Goal: Information Seeking & Learning: Understand process/instructions

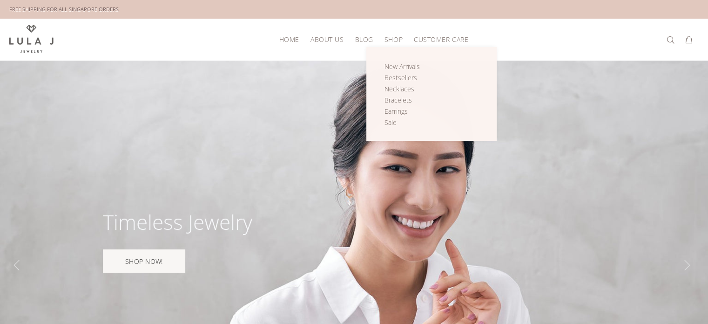
click at [386, 39] on span "SHOP" at bounding box center [394, 39] width 18 height 7
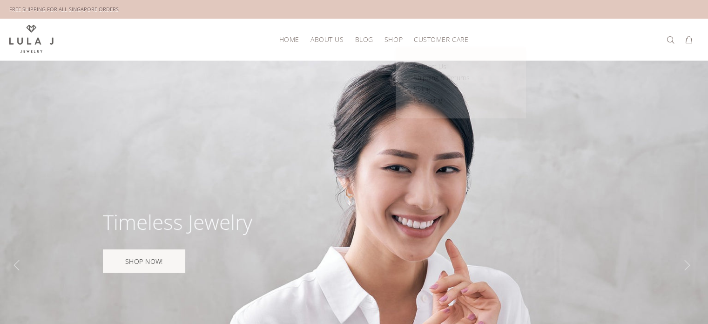
click at [428, 39] on span "CUSTOMER CARE" at bounding box center [441, 39] width 54 height 7
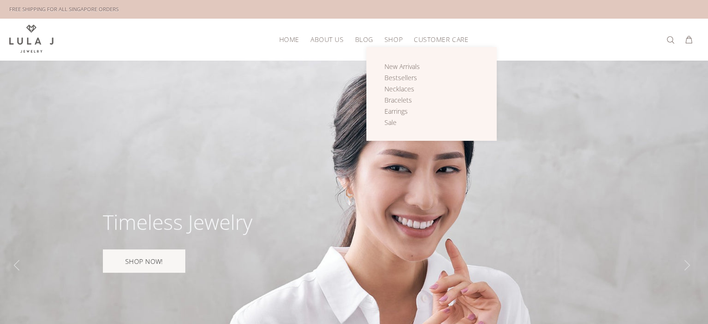
click at [393, 39] on span "SHOP" at bounding box center [394, 39] width 18 height 7
click at [391, 66] on span "New Arrivals" at bounding box center [402, 66] width 35 height 9
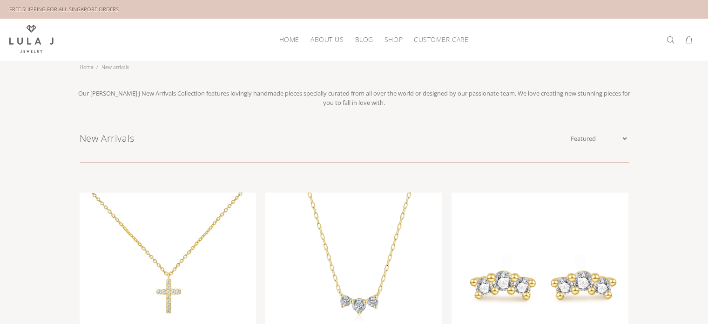
click at [459, 40] on span "CUSTOMER CARE" at bounding box center [441, 39] width 54 height 7
click at [448, 36] on span "CUSTOMER CARE" at bounding box center [441, 39] width 54 height 7
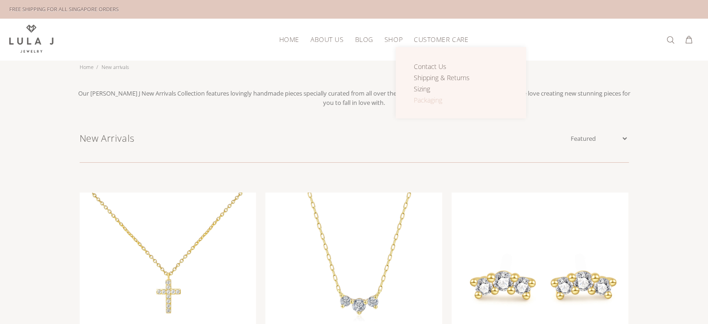
click at [423, 100] on span "Packaging" at bounding box center [428, 99] width 28 height 9
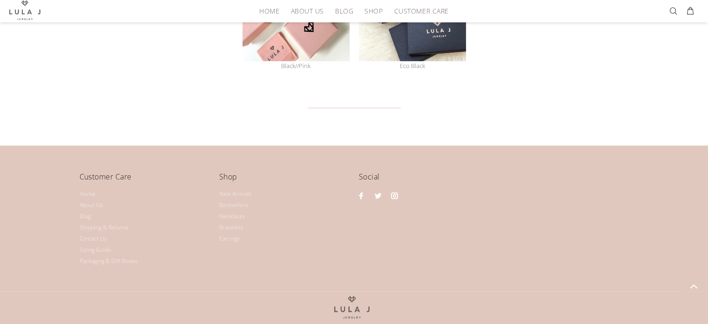
scroll to position [780, 0]
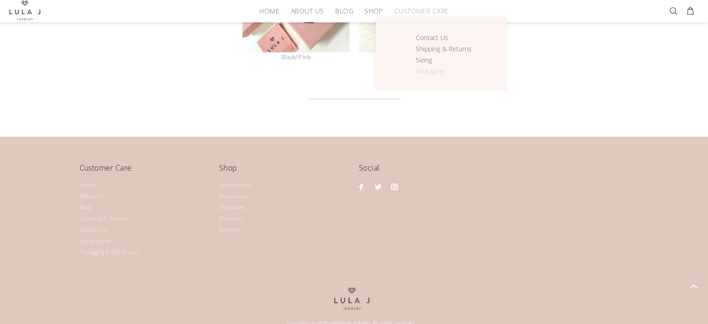
click at [423, 72] on span "Packaging" at bounding box center [430, 71] width 28 height 9
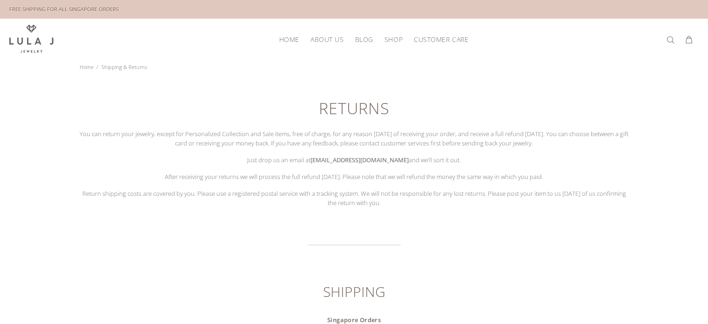
click at [439, 40] on span "CUSTOMER CARE" at bounding box center [441, 39] width 54 height 7
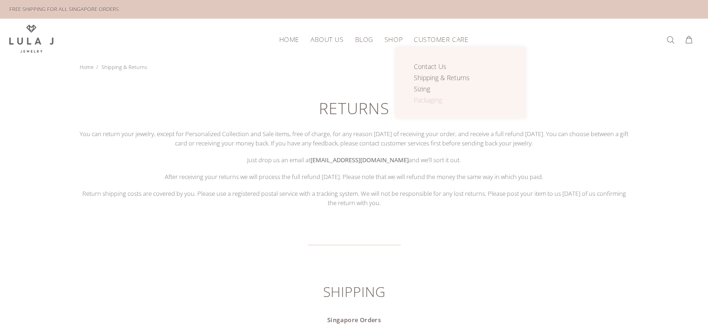
click at [428, 102] on span "Packaging" at bounding box center [428, 99] width 28 height 9
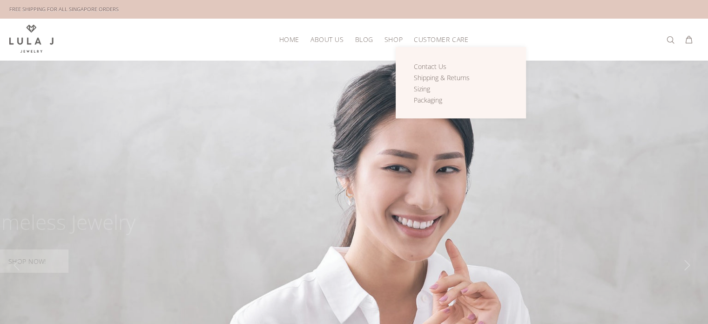
click at [446, 40] on span "CUSTOMER CARE" at bounding box center [441, 39] width 54 height 7
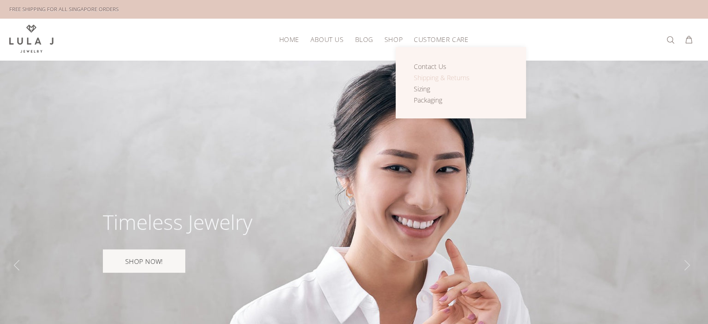
click at [433, 75] on span "Shipping & Returns" at bounding box center [442, 77] width 56 height 9
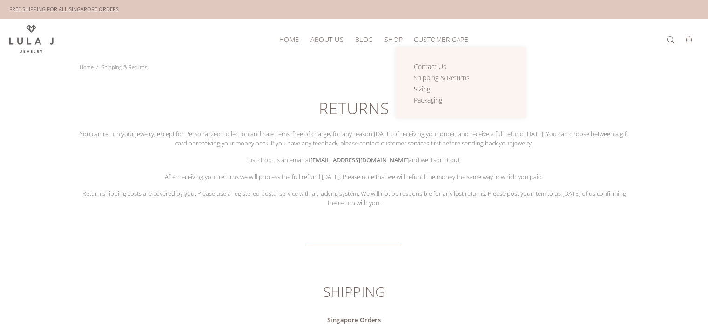
click at [456, 39] on span "CUSTOMER CARE" at bounding box center [441, 39] width 54 height 7
click at [425, 86] on span "Sizing" at bounding box center [422, 88] width 16 height 9
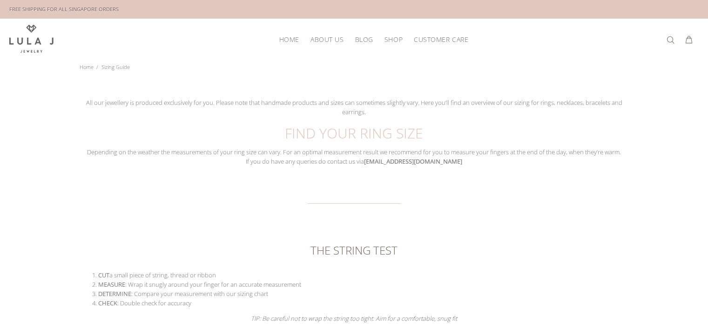
click at [453, 36] on span "CUSTOMER CARE" at bounding box center [441, 39] width 54 height 7
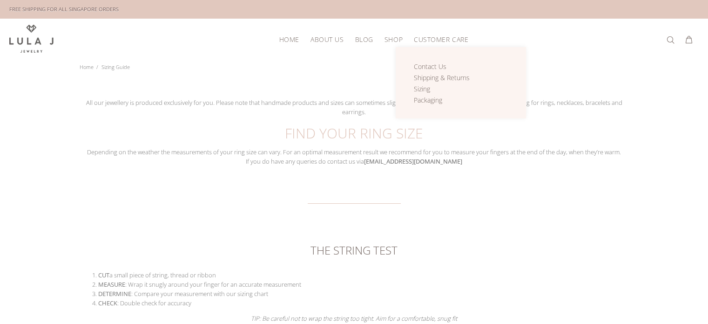
click at [454, 39] on span "CUSTOMER CARE" at bounding box center [441, 39] width 54 height 7
click at [417, 103] on link "Packaging" at bounding box center [447, 100] width 67 height 11
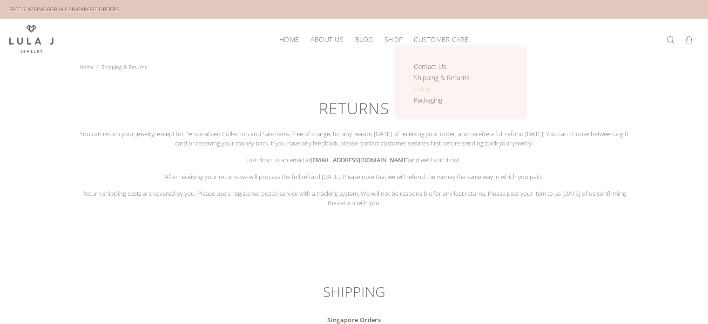
click at [424, 88] on span "Sizing" at bounding box center [422, 88] width 16 height 9
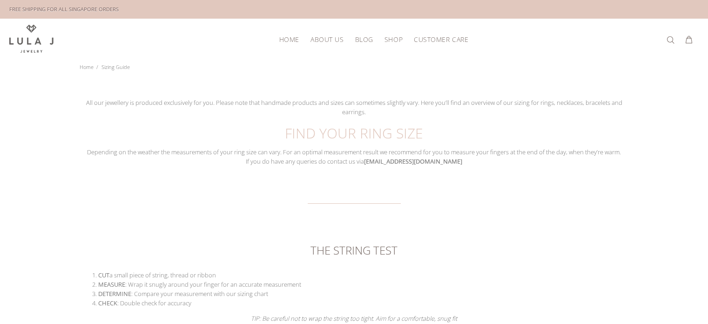
click at [286, 41] on span "HOME" at bounding box center [289, 39] width 20 height 7
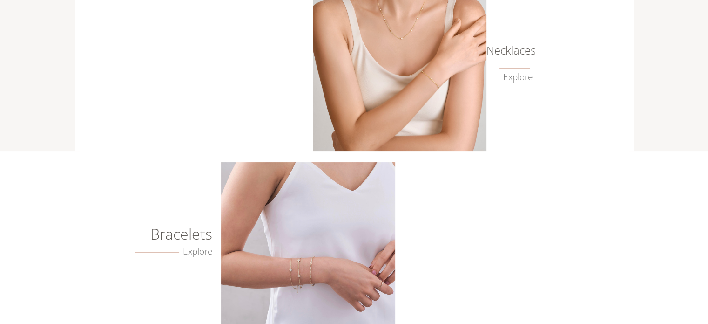
scroll to position [689, 0]
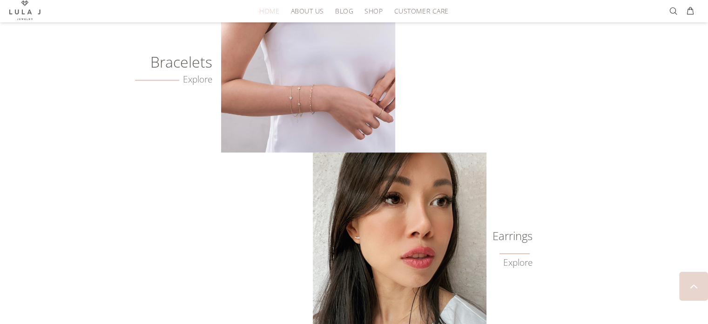
click at [269, 13] on span "HOME" at bounding box center [269, 10] width 20 height 7
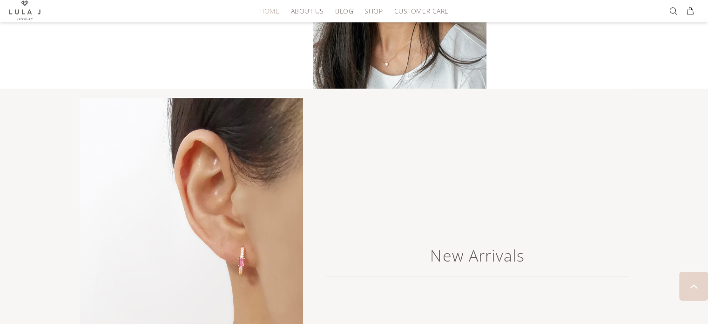
scroll to position [1155, 0]
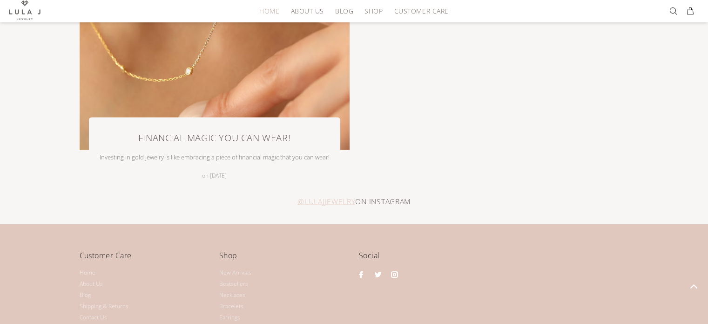
scroll to position [2240, 0]
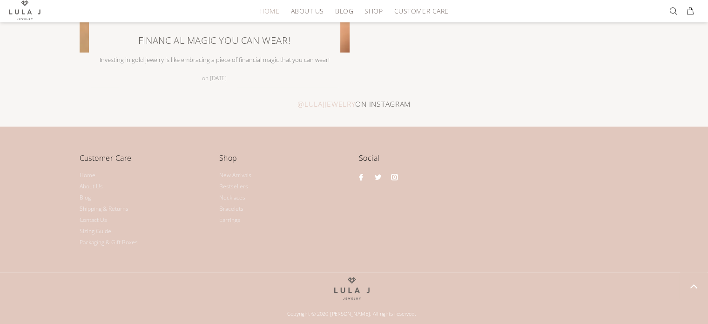
click at [342, 102] on link "@LULAJJEWELRY" at bounding box center [327, 104] width 58 height 14
